Goal: Find specific page/section: Find specific page/section

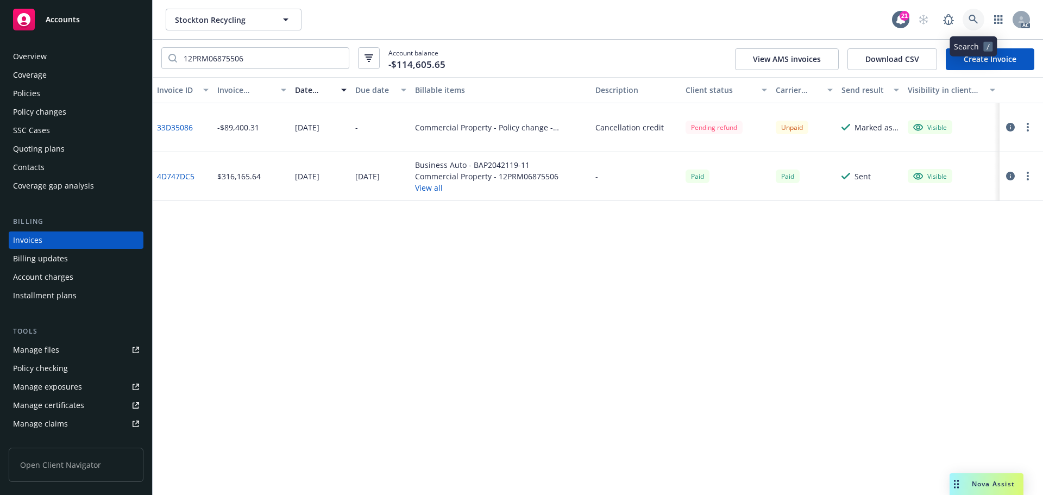
click at [966, 22] on link at bounding box center [973, 20] width 22 height 22
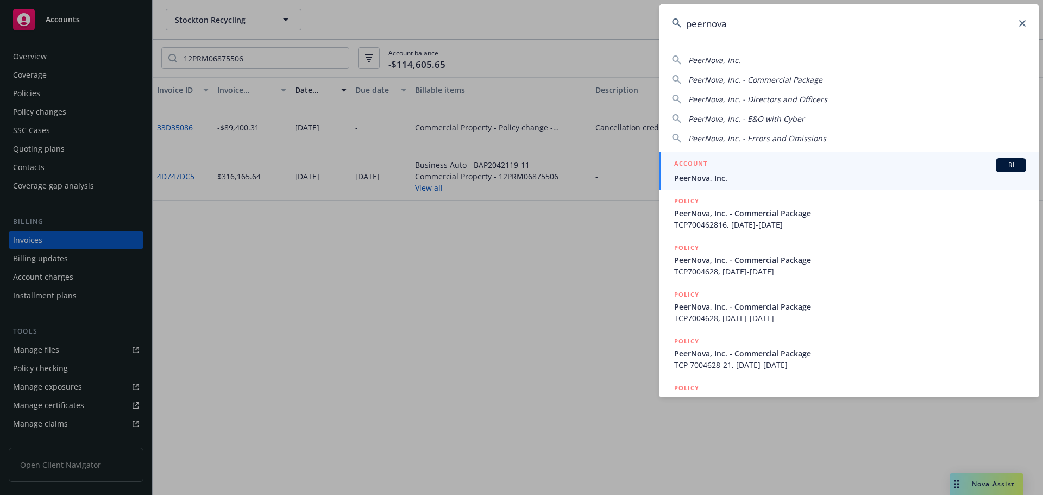
type input "peernova"
click at [753, 174] on span "PeerNova, Inc." at bounding box center [850, 177] width 352 height 11
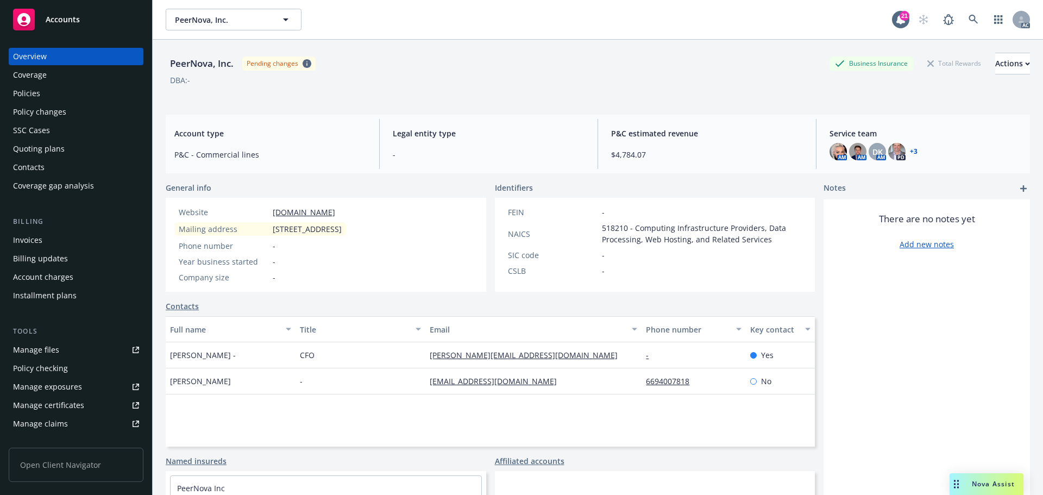
click at [63, 240] on div "Invoices" at bounding box center [76, 239] width 126 height 17
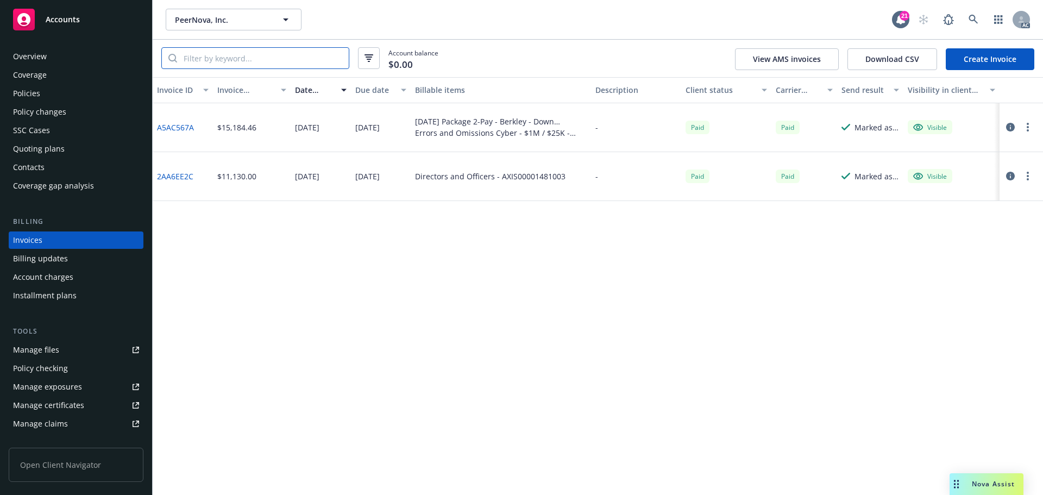
click at [224, 56] on input "search" at bounding box center [263, 58] width 172 height 21
paste input "TCP7004628"
type input "TCP7004628"
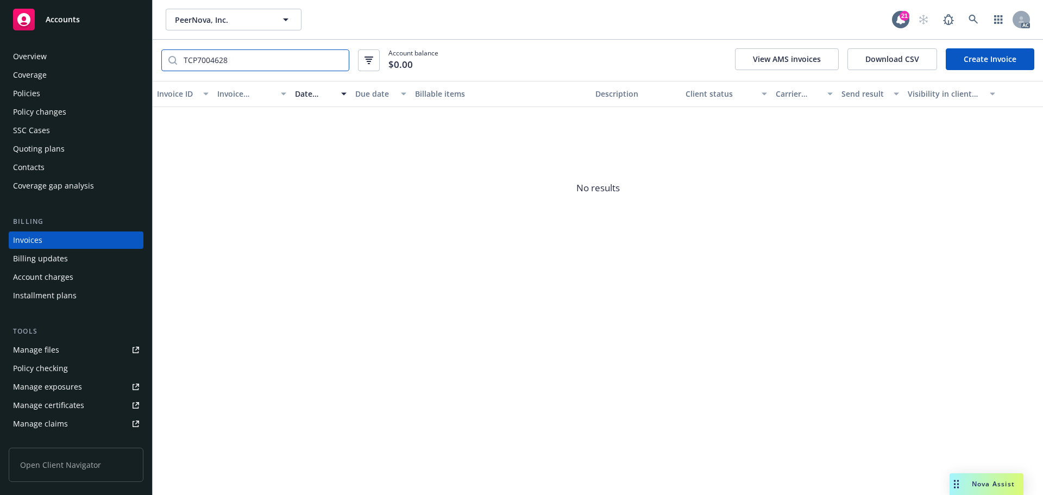
drag, startPoint x: 338, startPoint y: 59, endPoint x: 325, endPoint y: 61, distance: 13.8
click at [338, 59] on input "TCP7004628" at bounding box center [263, 60] width 172 height 21
click at [46, 96] on div "Policies" at bounding box center [76, 93] width 126 height 17
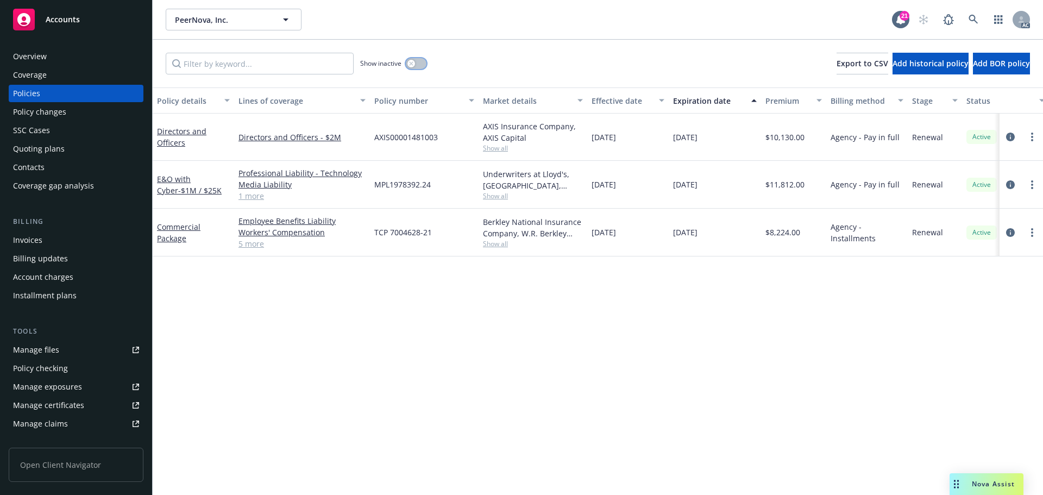
click at [419, 64] on button "button" at bounding box center [416, 63] width 21 height 11
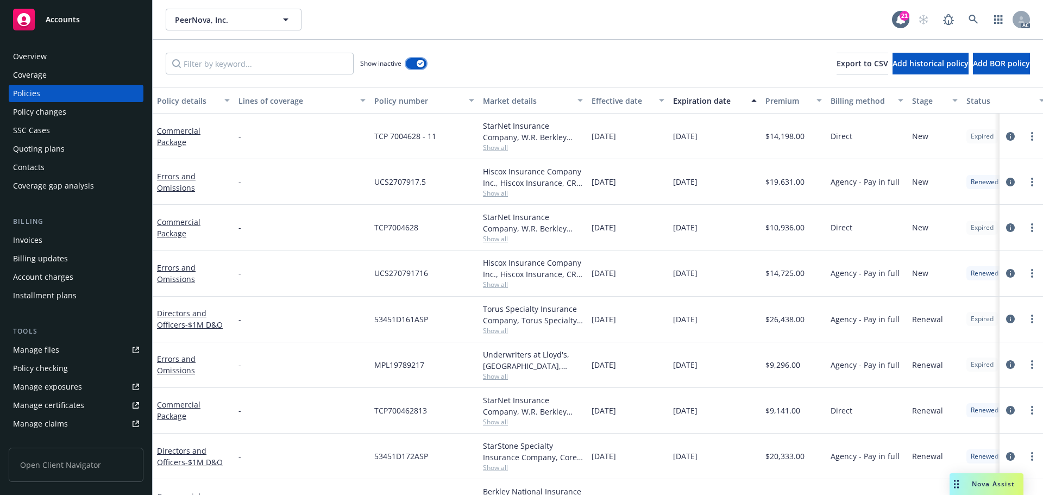
scroll to position [163, 0]
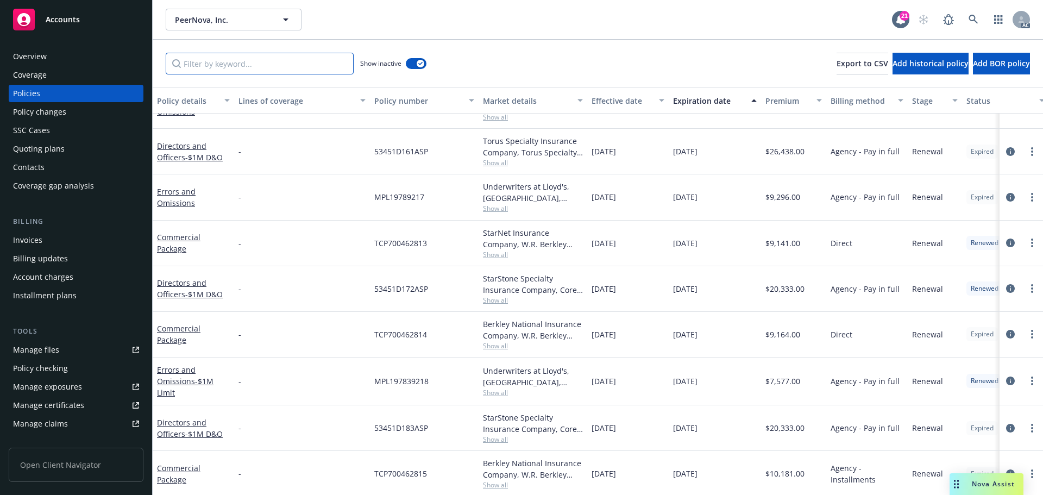
click at [270, 61] on input "Filter by keyword..." at bounding box center [260, 64] width 188 height 22
paste input "7004628"
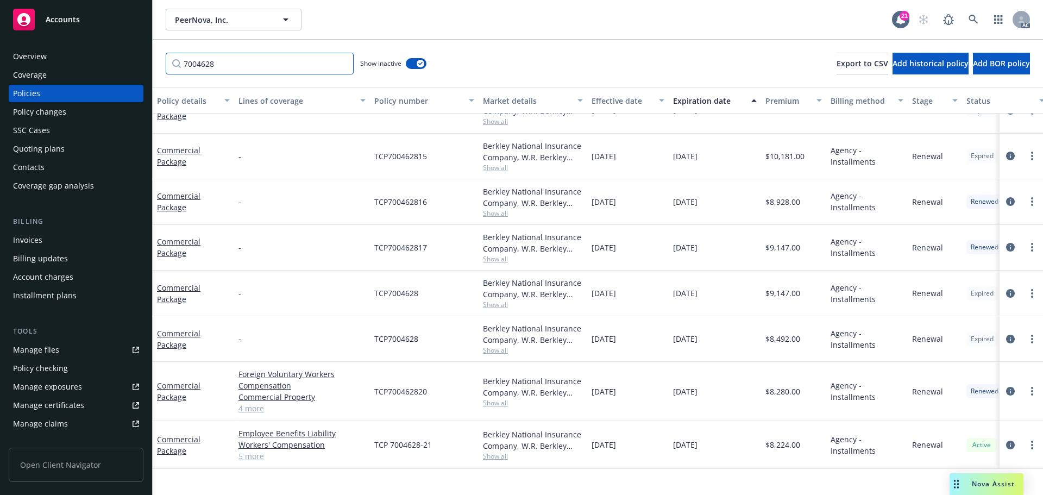
scroll to position [0, 0]
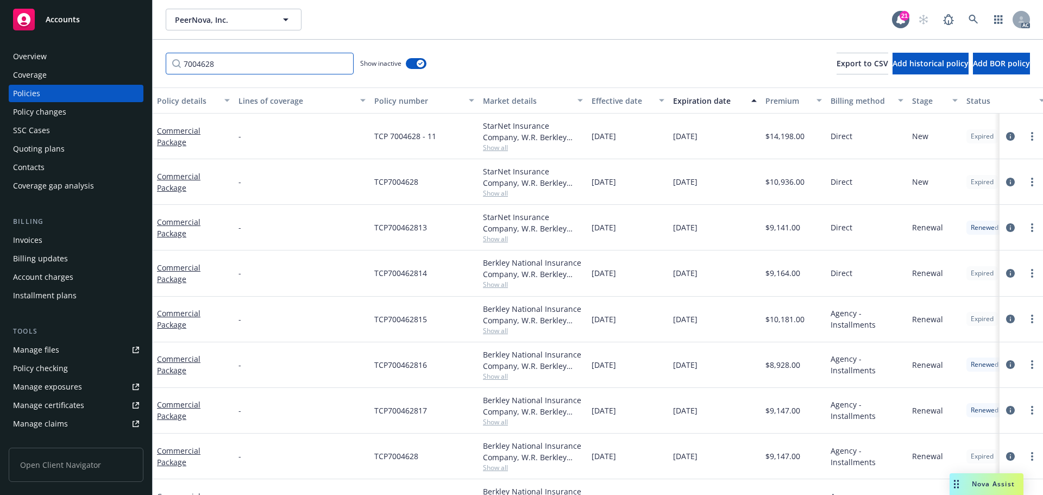
type input "7004628"
click at [628, 103] on div "Effective date" at bounding box center [621, 100] width 61 height 11
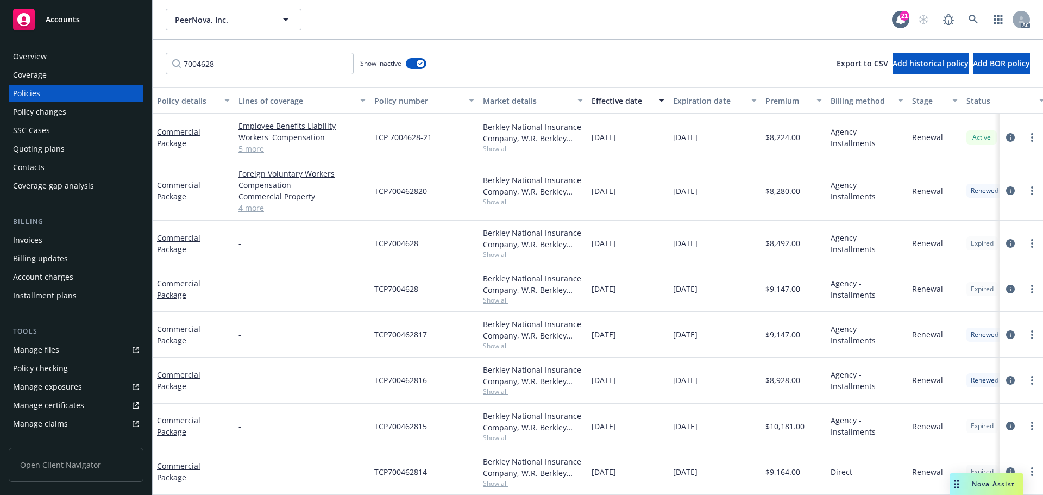
click at [394, 192] on span "TCP700462820" at bounding box center [400, 190] width 53 height 11
click at [393, 192] on span "TCP700462820" at bounding box center [400, 190] width 53 height 11
copy span "TCP700462820"
drag, startPoint x: 440, startPoint y: 193, endPoint x: 373, endPoint y: 189, distance: 68.0
click at [373, 189] on div "TCP700462820" at bounding box center [424, 190] width 109 height 59
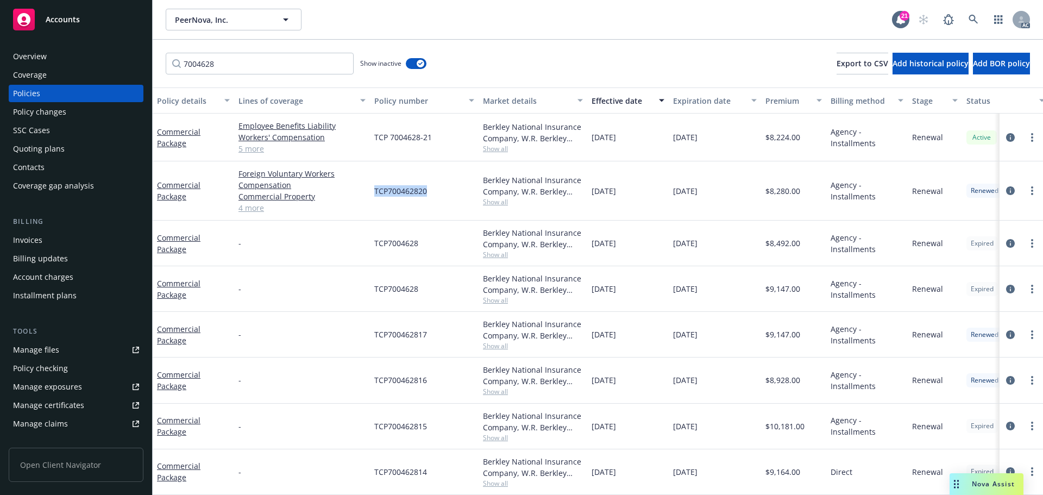
copy span "TCP700462820"
click at [425, 213] on div "TCP700462820" at bounding box center [424, 190] width 109 height 59
click at [407, 192] on span "TCP700462820" at bounding box center [400, 190] width 53 height 11
copy span "TCP700462820"
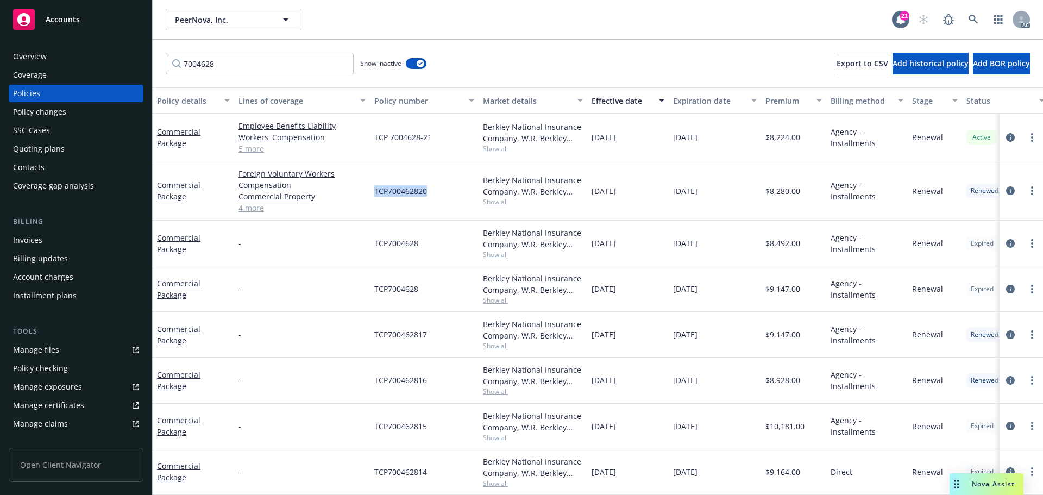
click at [56, 239] on div "Invoices" at bounding box center [76, 239] width 126 height 17
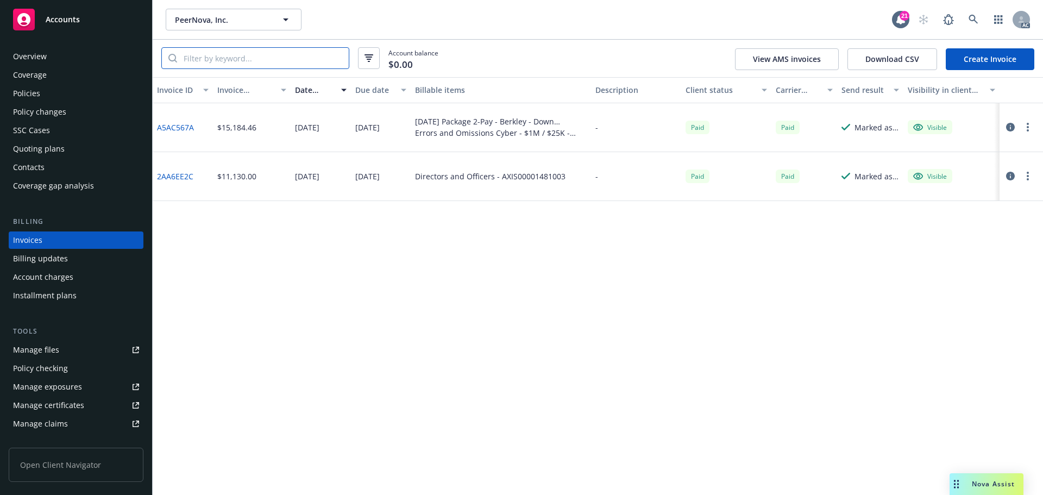
click at [241, 56] on input "search" at bounding box center [263, 58] width 172 height 21
paste input "TCP700462820"
type input "TCP700462820"
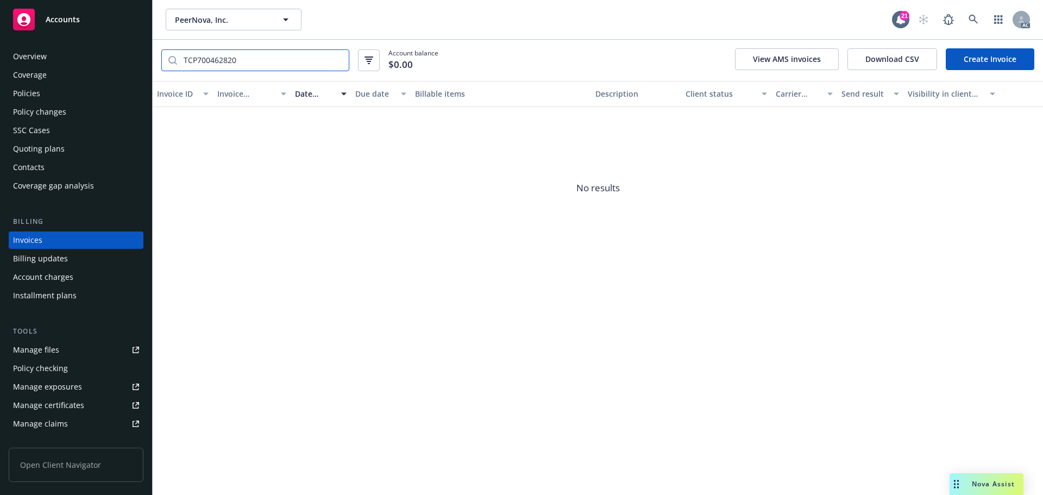
click at [337, 61] on input "TCP700462820" at bounding box center [263, 60] width 172 height 21
